Goal: Task Accomplishment & Management: Manage account settings

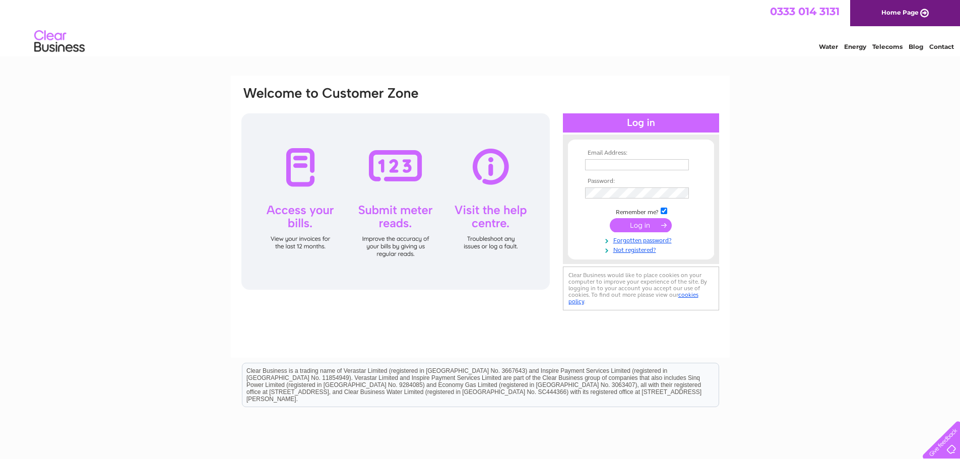
type input "rick@atc-live.com"
click at [626, 223] on input "submit" at bounding box center [641, 225] width 62 height 14
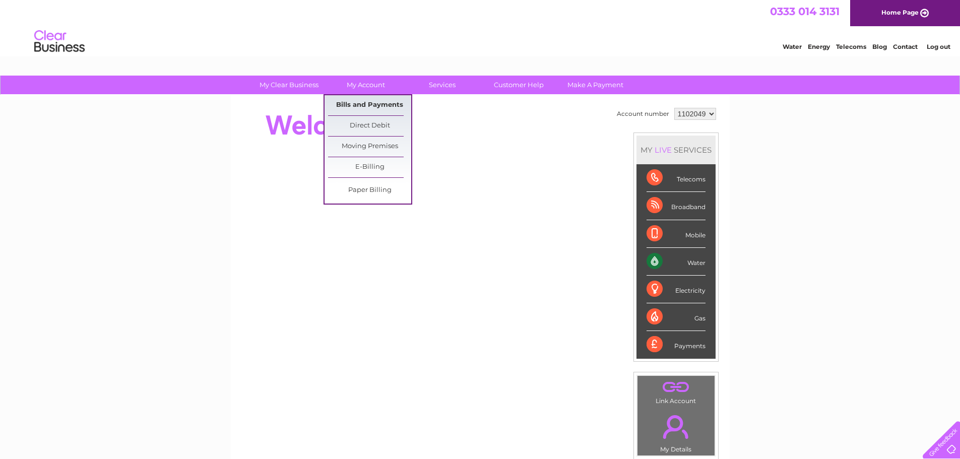
click at [362, 104] on link "Bills and Payments" at bounding box center [369, 105] width 83 height 20
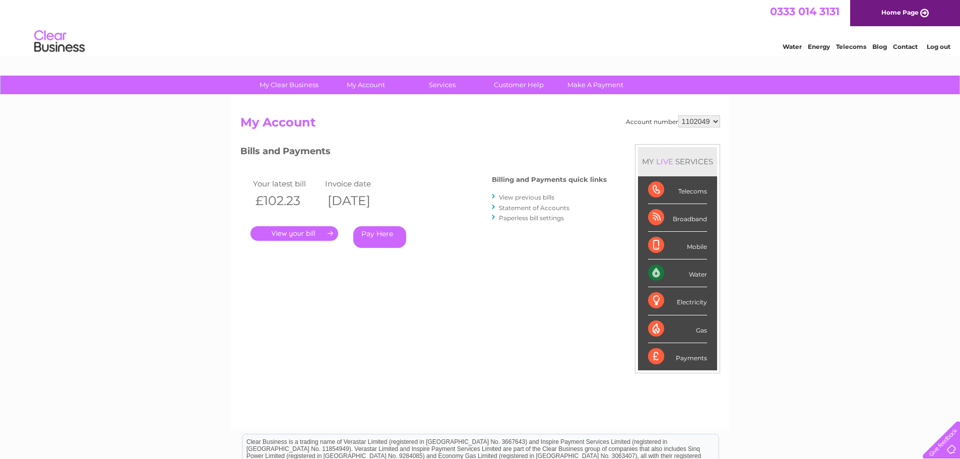
click at [284, 237] on link "." at bounding box center [294, 233] width 88 height 15
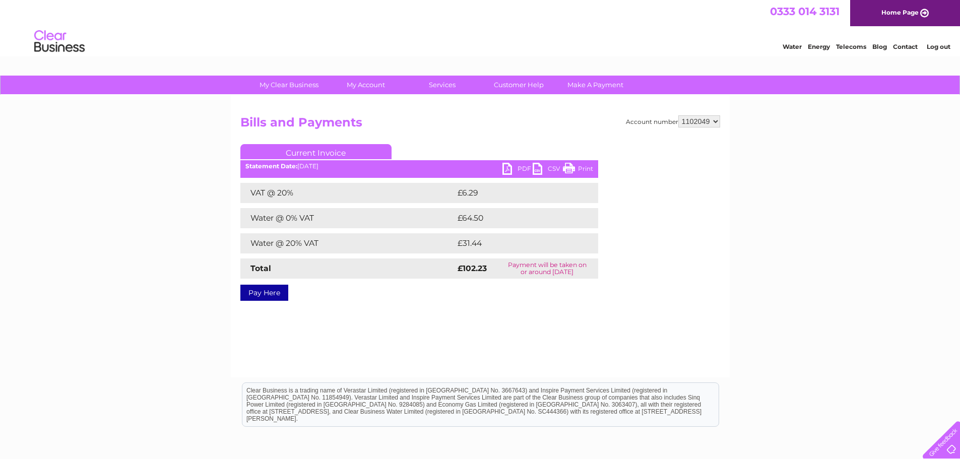
click at [511, 169] on link "PDF" at bounding box center [517, 170] width 30 height 15
